Goal: Transaction & Acquisition: Subscribe to service/newsletter

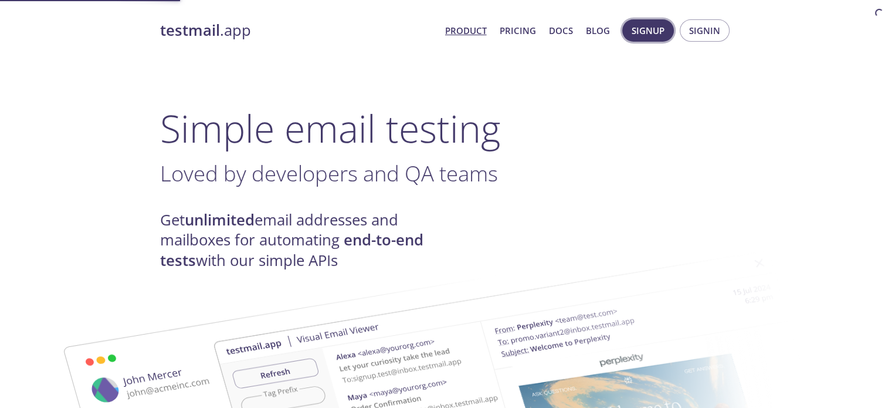
click at [636, 33] on span "Signup" at bounding box center [648, 30] width 33 height 15
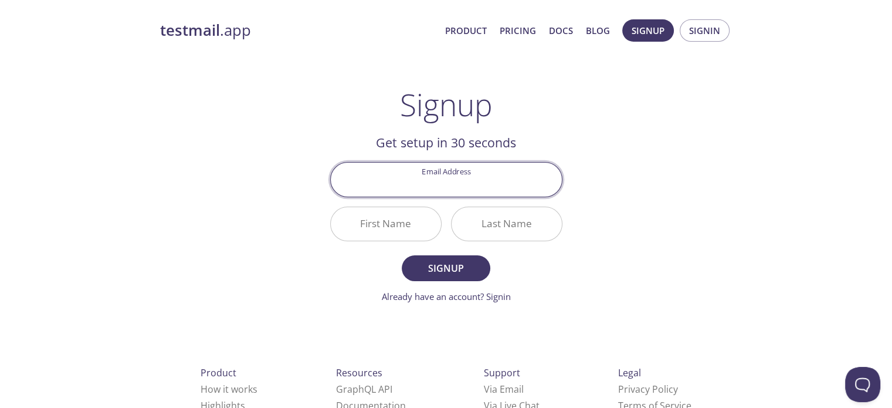
click at [429, 171] on input "Email Address" at bounding box center [446, 178] width 231 height 33
click at [429, 170] on input "Email Address" at bounding box center [446, 178] width 231 height 33
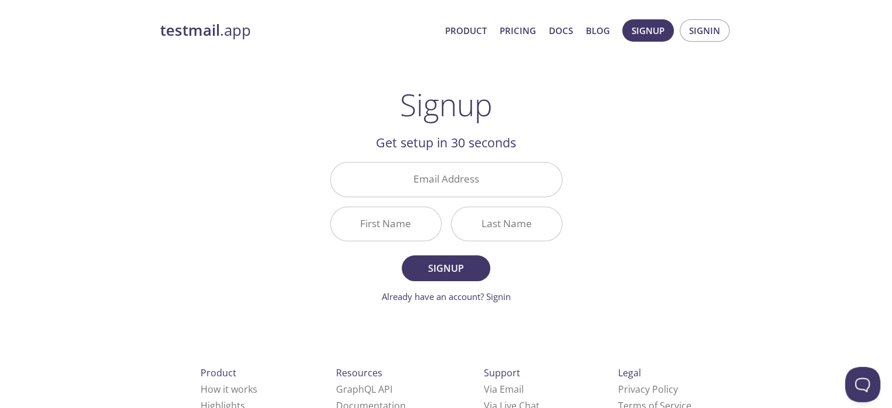
click at [302, 159] on div "testmail .app Product Pricing Docs Blog Signup Signin Signup Get setup in 30 se…" at bounding box center [446, 281] width 601 height 539
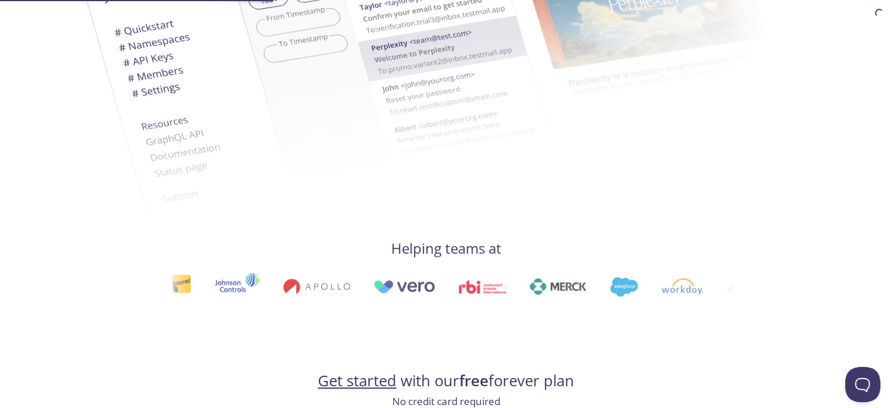
scroll to position [469, 0]
